Goal: Task Accomplishment & Management: Complete application form

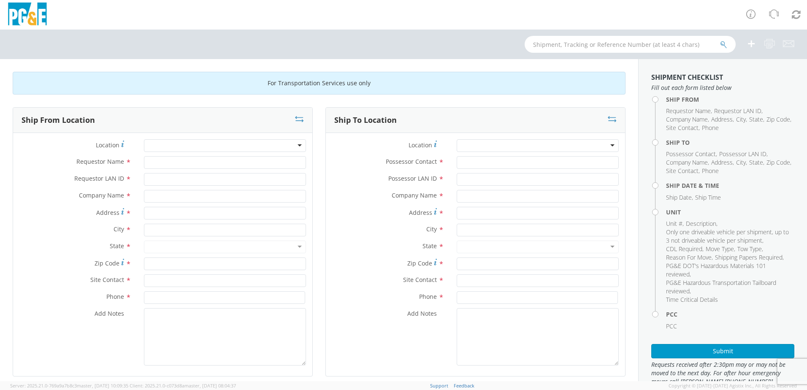
click at [201, 145] on div at bounding box center [225, 145] width 162 height 13
click at [297, 146] on div at bounding box center [225, 145] width 162 height 13
click at [297, 143] on div at bounding box center [225, 145] width 162 height 13
type input "ukig"
click at [258, 162] on input "Requestor Name *" at bounding box center [225, 162] width 162 height 13
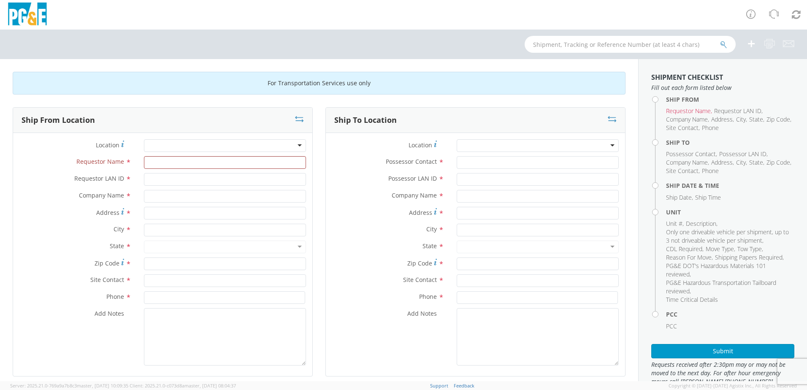
click at [297, 144] on div at bounding box center [225, 145] width 162 height 13
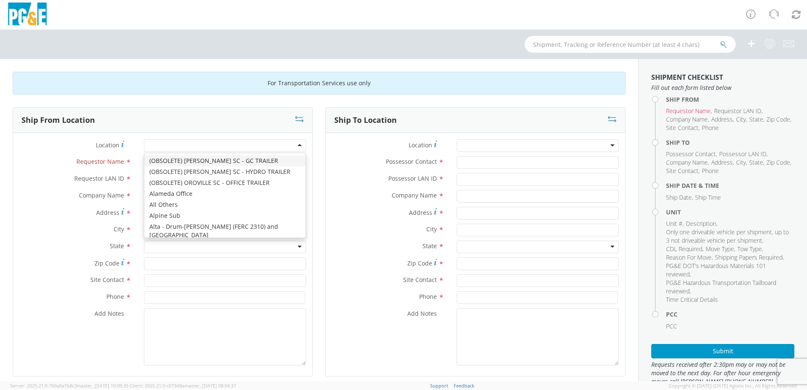
click at [297, 144] on div at bounding box center [225, 145] width 162 height 13
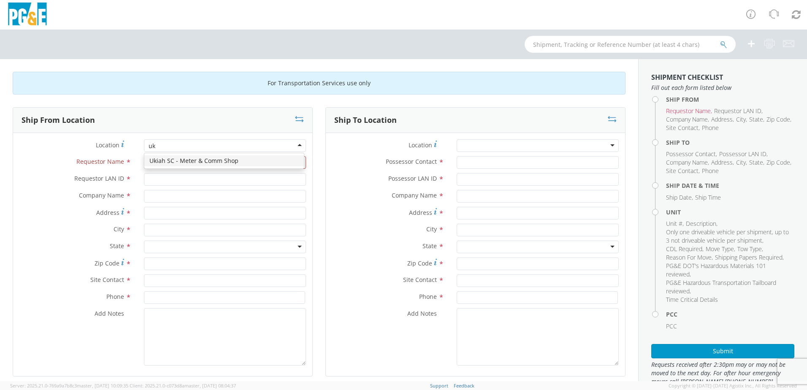
type input "uki"
type input "PG&E"
type input "[STREET_ADDRESS]"
type input "UKIAH"
type input "95482"
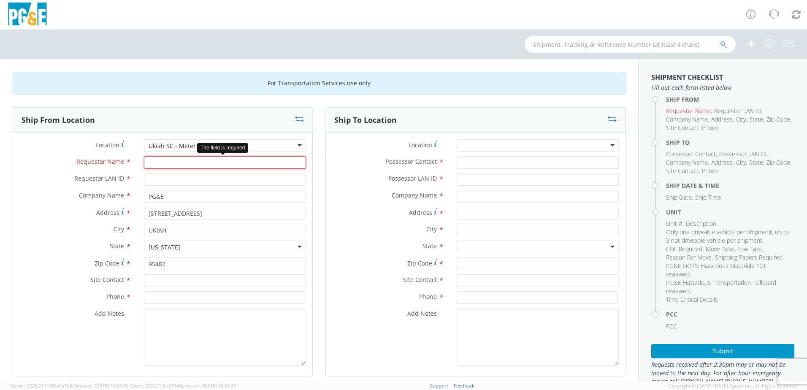
click at [225, 160] on input "Requestor Name *" at bounding box center [225, 162] width 162 height 13
type input "[PERSON_NAME]"
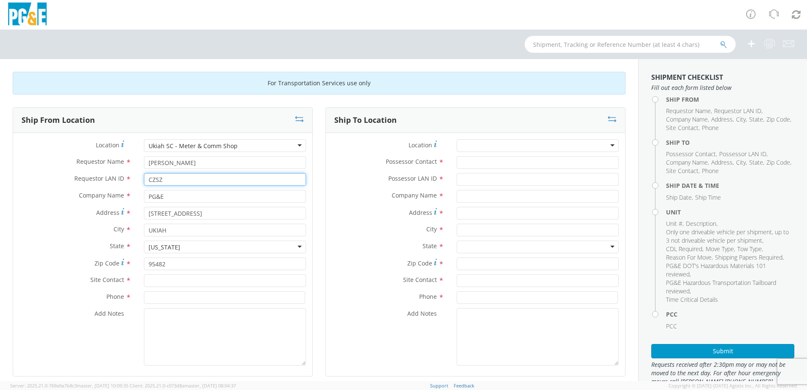
type input "CZSZ"
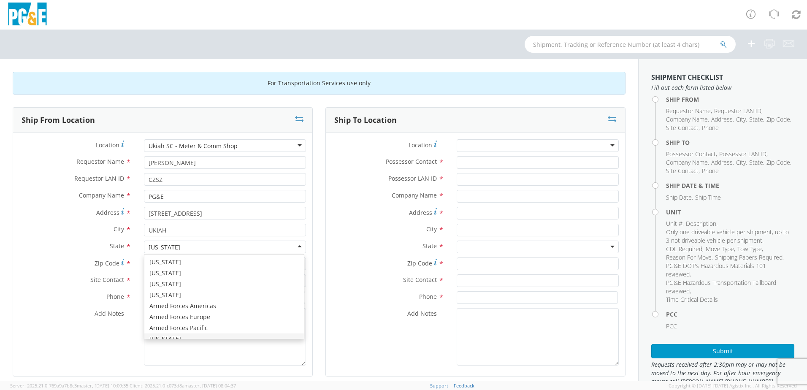
scroll to position [10, 0]
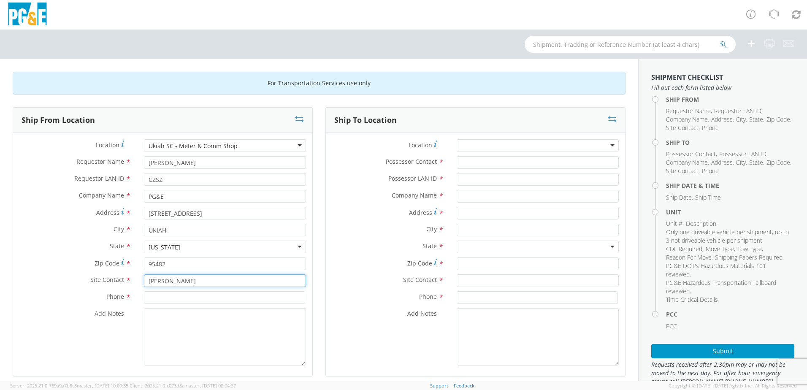
type input "[PERSON_NAME]"
type input "[PHONE_NUMBER]"
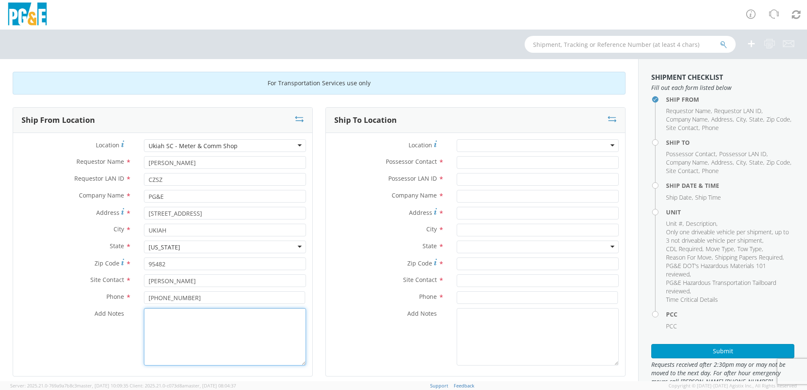
click at [152, 329] on textarea "Add Notes *" at bounding box center [225, 336] width 162 height 57
type textarea "Mario at [GEOGRAPHIC_DATA] will haul this unit"
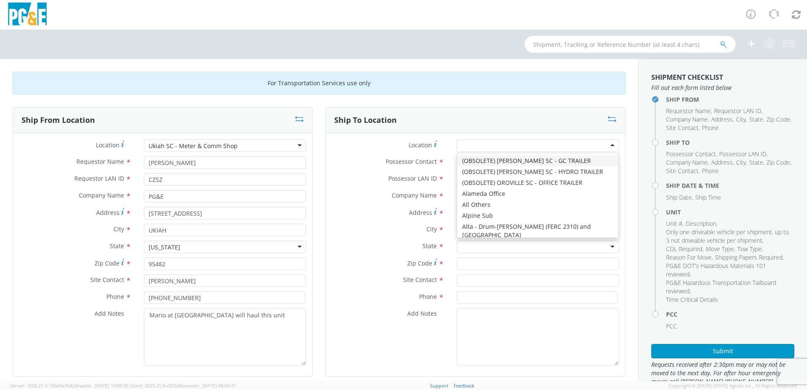
click at [605, 145] on div at bounding box center [538, 145] width 162 height 13
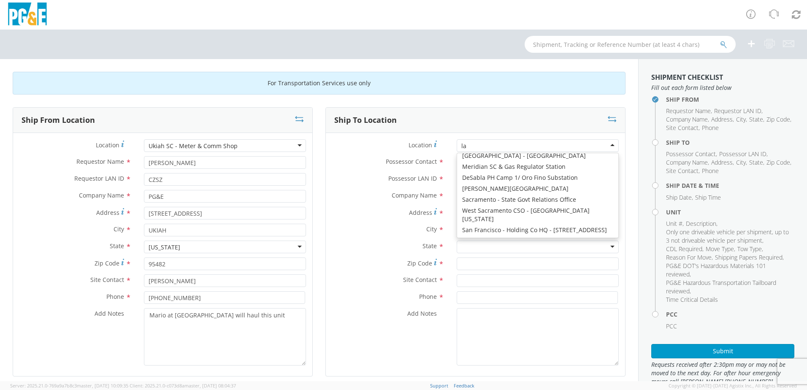
scroll to position [2, 0]
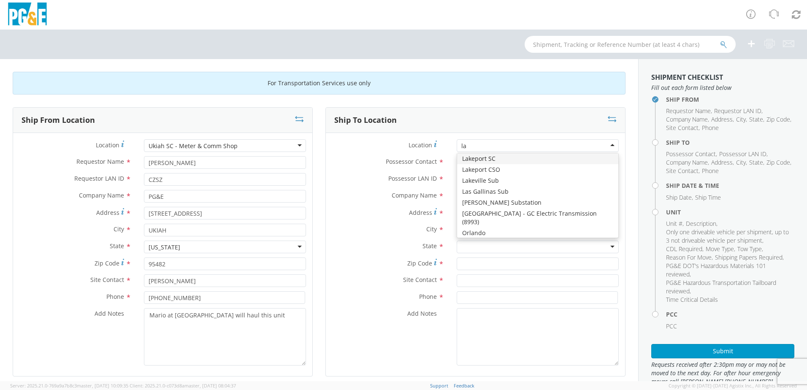
type input "lak"
type input "PG&E"
type input "1575 High St"
type input "[GEOGRAPHIC_DATA]"
type input "95453"
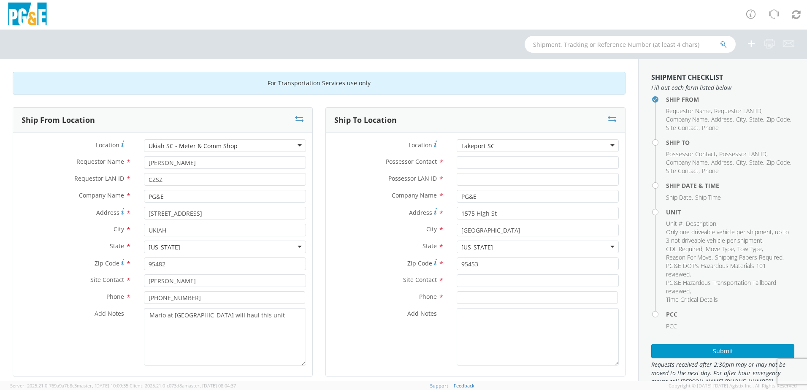
scroll to position [0, 0]
click at [535, 158] on input "Possessor Contact *" at bounding box center [538, 162] width 162 height 13
type input "[PERSON_NAME]"
click at [519, 181] on input "Possessor LAN ID *" at bounding box center [538, 179] width 162 height 13
type input "CZSZ"
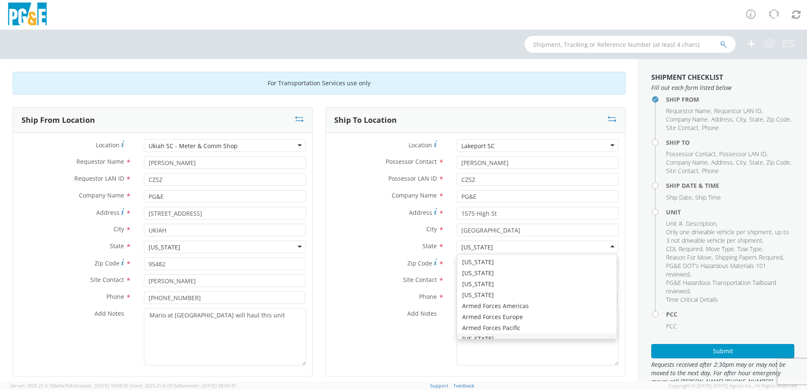
scroll to position [10, 0]
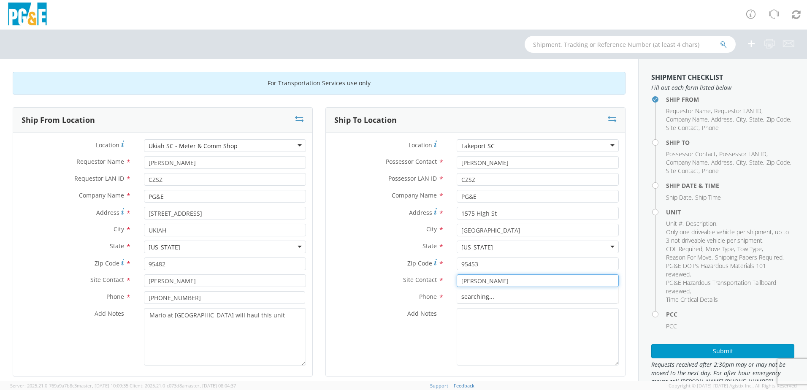
type input "[PERSON_NAME]"
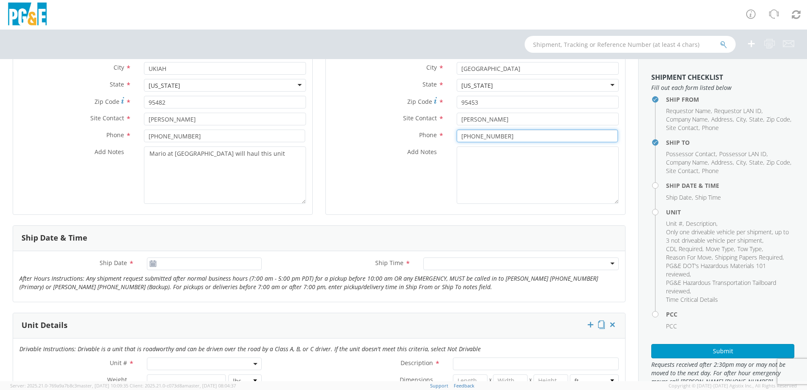
scroll to position [211, 0]
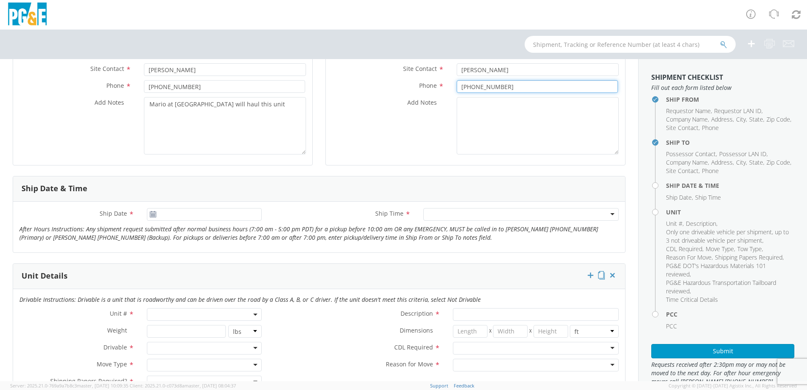
type input "[PHONE_NUMBER]"
type input "[DATE]"
click at [177, 219] on input "[DATE]" at bounding box center [204, 214] width 115 height 13
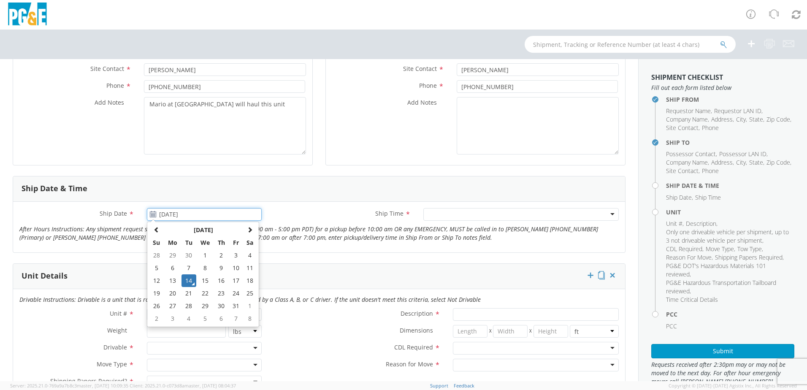
drag, startPoint x: 185, startPoint y: 281, endPoint x: 302, endPoint y: 261, distance: 118.7
click at [186, 281] on td "14" at bounding box center [188, 280] width 15 height 13
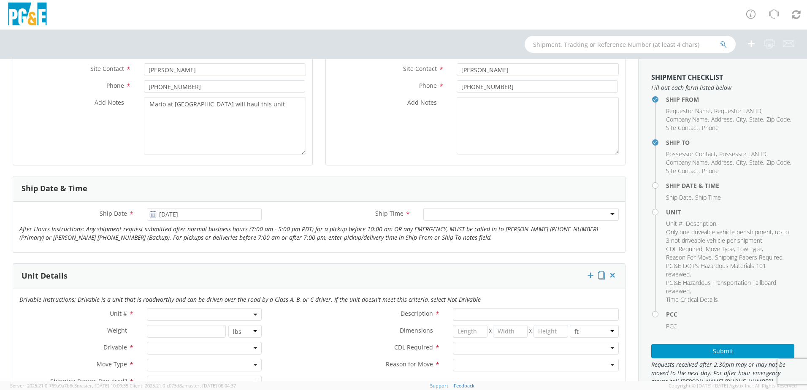
click at [491, 214] on div at bounding box center [520, 214] width 195 height 13
click at [253, 314] on b at bounding box center [255, 314] width 4 height 2
click at [208, 330] on input "search" at bounding box center [203, 328] width 109 height 13
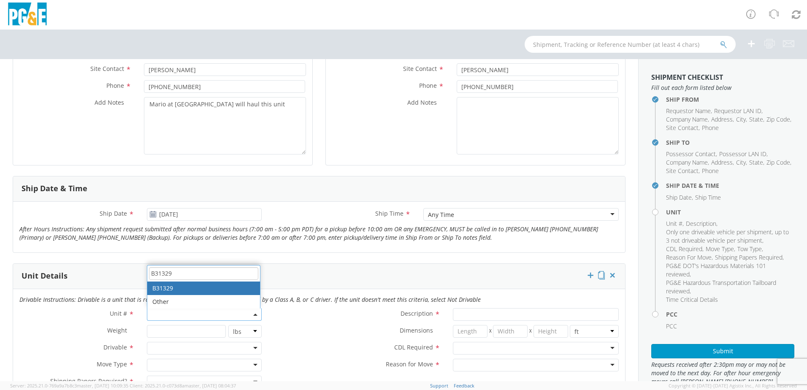
type input "B31329"
type input "TRUCK; TROUBLE W/AERIAL 4X4"
type input "19500"
select select "B31329"
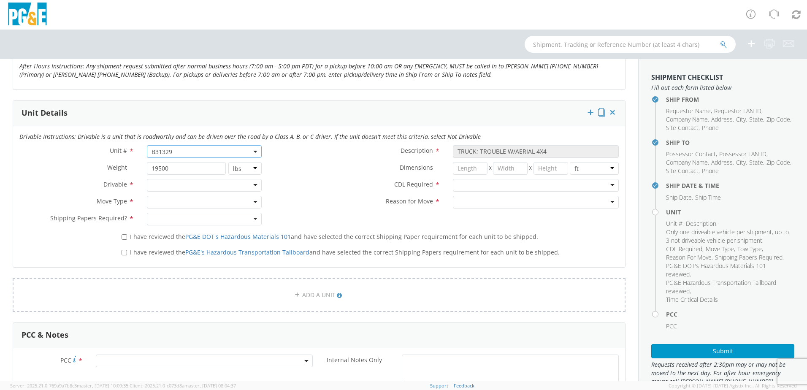
scroll to position [380, 0]
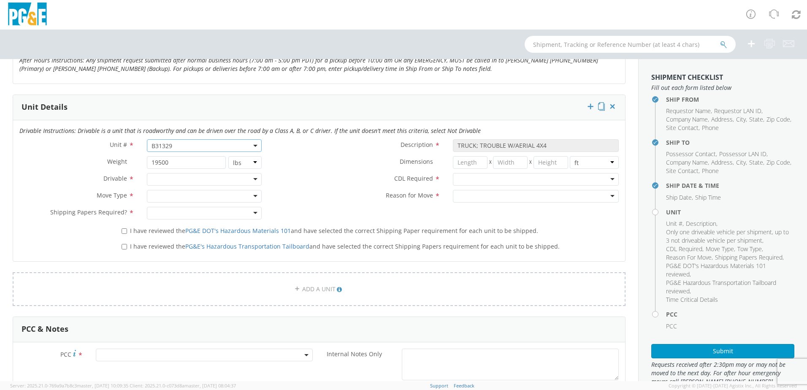
click at [254, 176] on div at bounding box center [204, 179] width 115 height 13
click at [257, 195] on div at bounding box center [204, 196] width 115 height 13
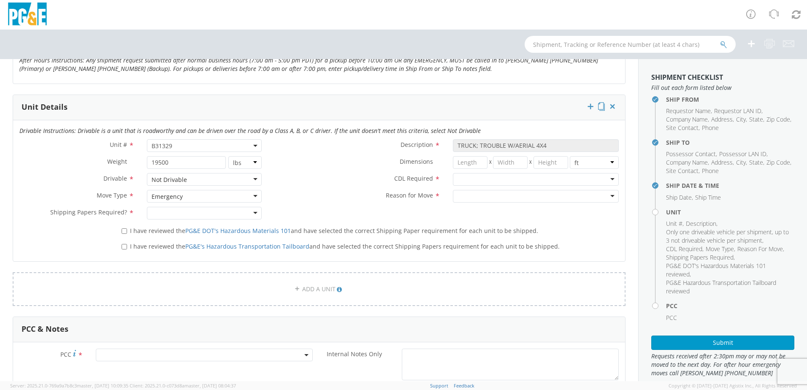
click at [253, 209] on div at bounding box center [204, 213] width 115 height 13
click at [124, 230] on input "I have reviewed the PG&E DOT's Hazardous Materials 101 and have selected the co…" at bounding box center [124, 230] width 5 height 5
checkbox input "true"
click at [126, 246] on input "I have reviewed the PG&E's Hazardous Transportation Tailboard and have selected…" at bounding box center [124, 246] width 5 height 5
checkbox input "true"
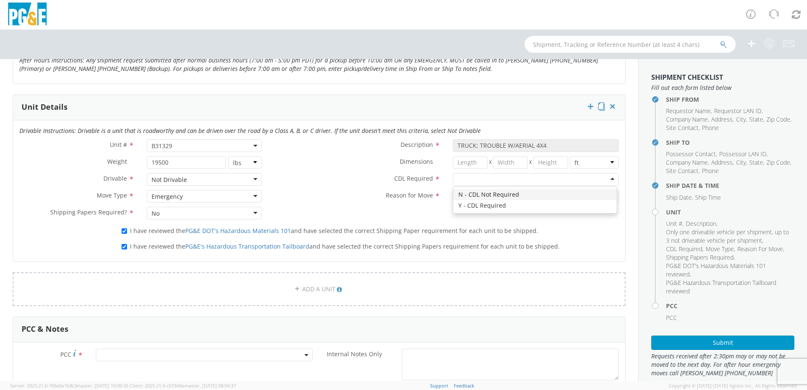
click at [597, 180] on div at bounding box center [536, 179] width 166 height 13
click at [589, 193] on div at bounding box center [536, 196] width 166 height 13
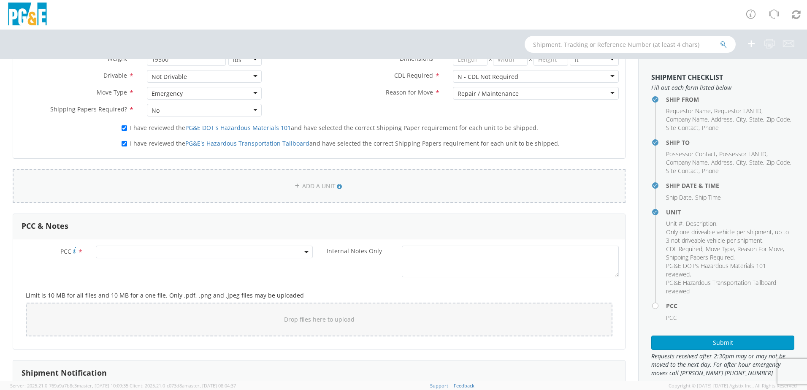
scroll to position [506, 0]
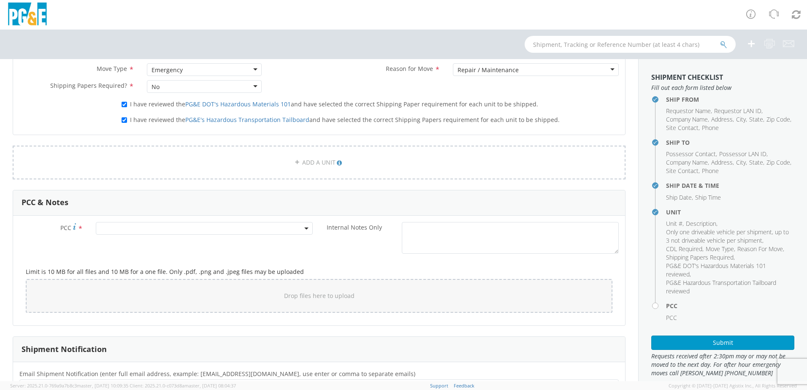
click at [191, 229] on span at bounding box center [204, 228] width 217 height 13
click at [178, 244] on input "number" at bounding box center [203, 242] width 210 height 13
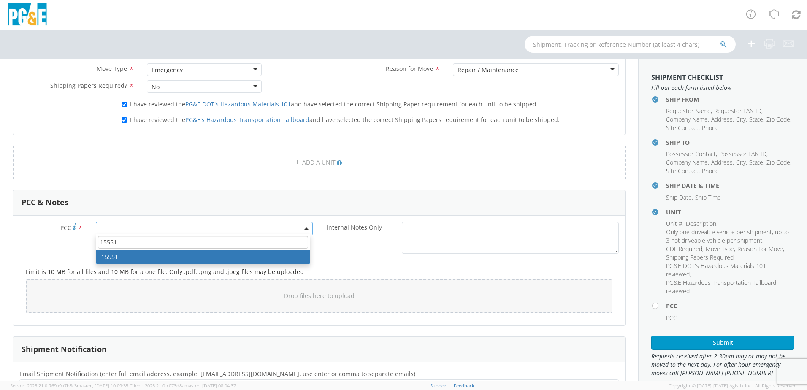
type input "15551"
select select "15551"
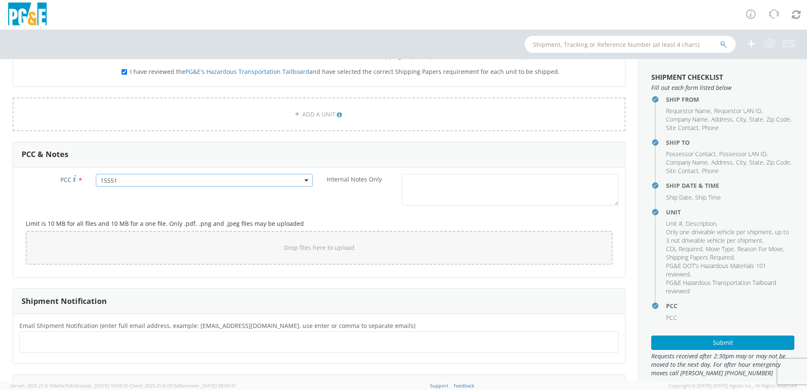
scroll to position [631, 0]
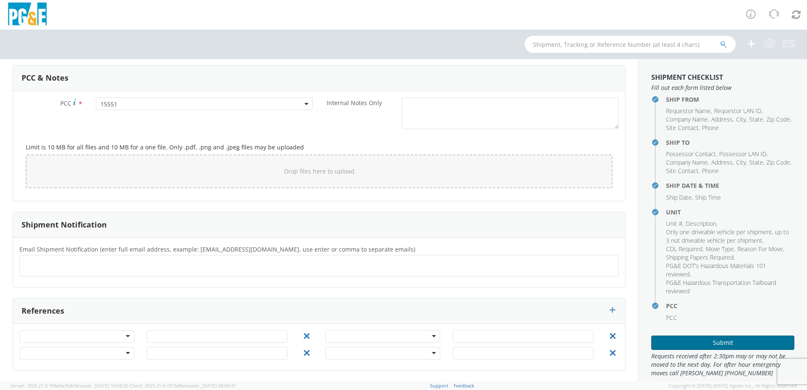
click at [715, 347] on button "Submit" at bounding box center [722, 342] width 143 height 14
